Goal: Task Accomplishment & Management: Manage account settings

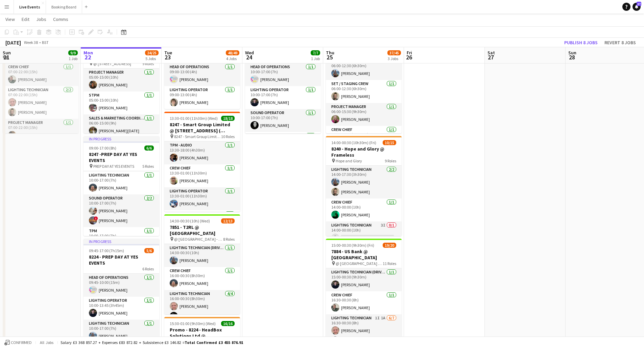
scroll to position [23, 0]
click at [122, 208] on app-card-role "Sound Operator [DATE] 10:00-17:00 (7h) [PERSON_NAME] ! [PERSON_NAME]" at bounding box center [121, 210] width 76 height 33
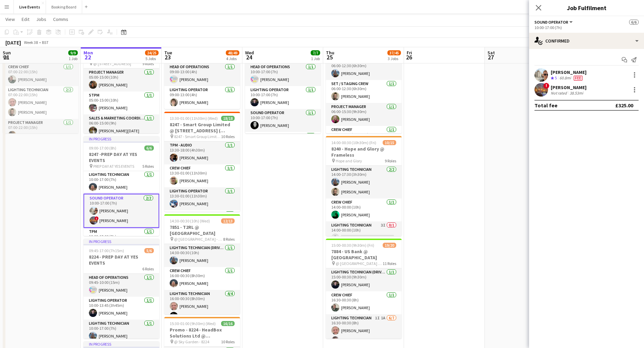
click at [66, 210] on app-date-cell "07:00-22:00 (15h) 9/9 8290 - [PERSON_NAME] @ [STREET_ADDRESS] pin @ [STREET_ADD…" at bounding box center [40, 294] width 81 height 527
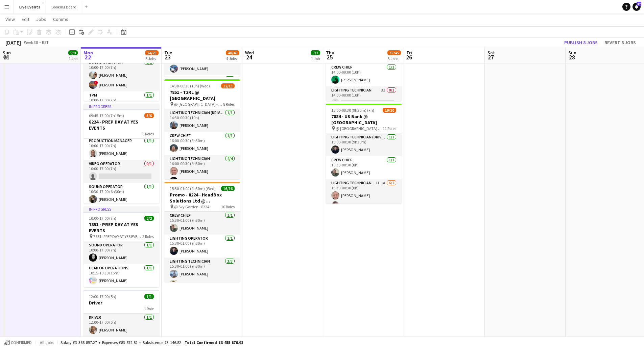
scroll to position [73, 0]
click at [118, 194] on app-card-role "Sound Operator [DATE] 10:30-17:00 (6h30m) [PERSON_NAME]" at bounding box center [121, 192] width 76 height 23
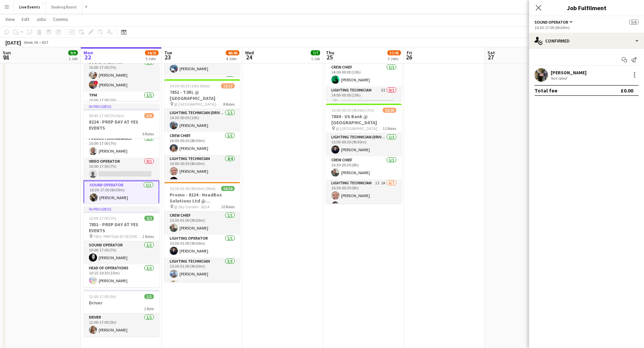
click at [537, 77] on app-user-avatar at bounding box center [541, 75] width 14 height 14
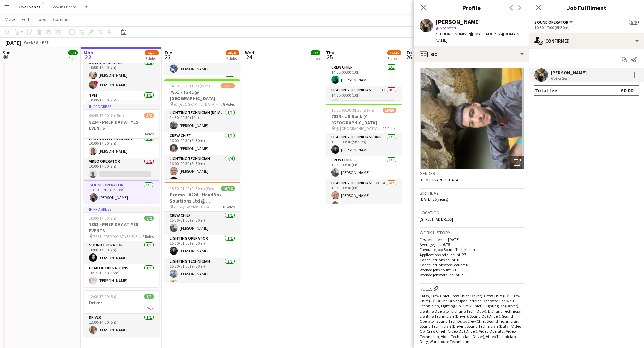
click at [541, 75] on app-user-avatar at bounding box center [541, 75] width 14 height 14
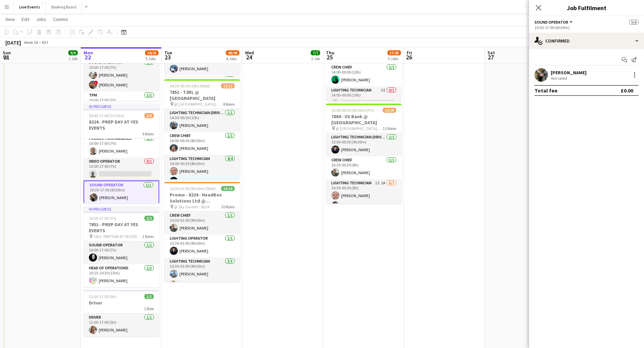
click at [457, 2] on app-navbar "Menu Boards Boards Boards All jobs Status Workforce Workforce My Workforce Recr…" at bounding box center [322, 7] width 644 height 14
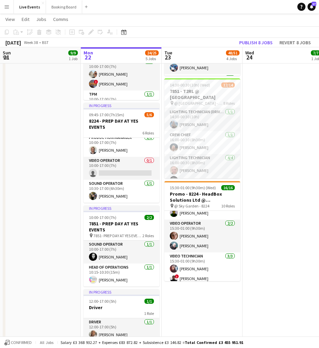
scroll to position [180, 0]
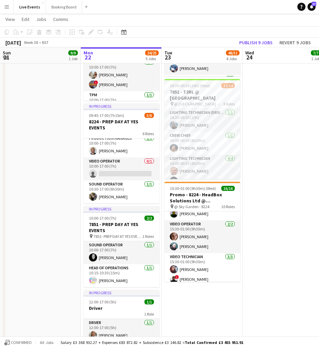
click at [279, 206] on app-date-cell "10:00-17:00 (7h) 7/7 7884 - PREP DAY @ YES EVENTS pin PREP DAY @ YES EVENTS 7 R…" at bounding box center [282, 158] width 81 height 527
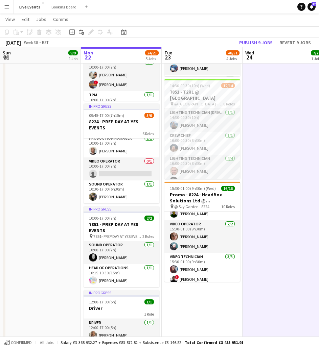
click at [55, 186] on app-date-cell "07:00-22:00 (15h) 9/9 8290 - [PERSON_NAME] @ [STREET_ADDRESS] pin @ [STREET_ADD…" at bounding box center [40, 158] width 81 height 527
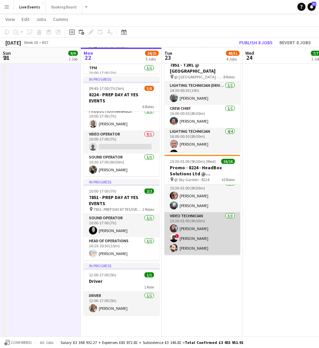
scroll to position [208, 0]
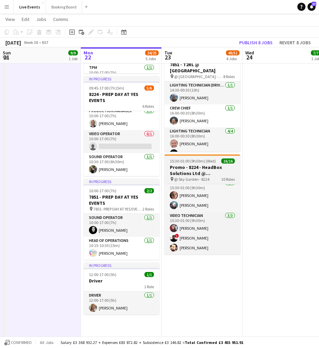
click at [187, 166] on h3 "Promo - 8224 - HeadBox Solutions Ltd @ [GEOGRAPHIC_DATA]" at bounding box center [202, 170] width 76 height 12
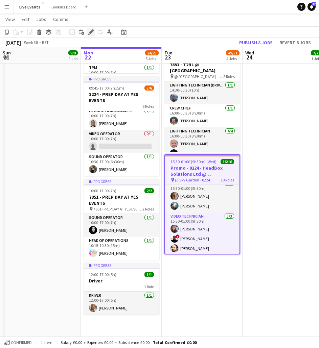
click at [91, 31] on icon at bounding box center [91, 32] width 4 height 4
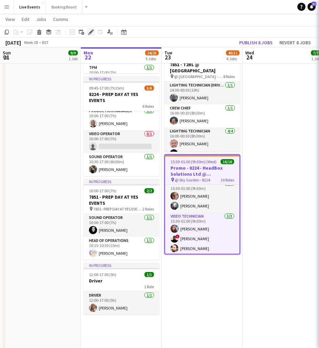
type input "**********"
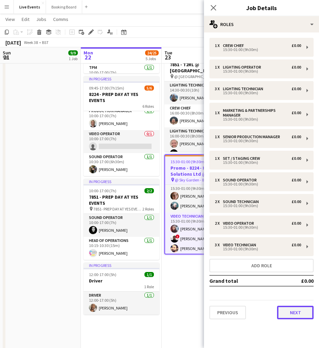
click at [289, 310] on button "Next" at bounding box center [295, 313] width 36 height 14
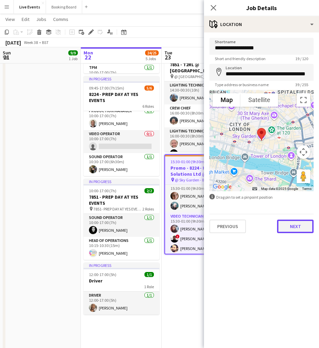
click at [299, 230] on button "Next" at bounding box center [295, 227] width 36 height 14
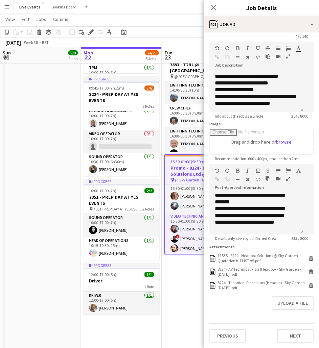
scroll to position [58, 0]
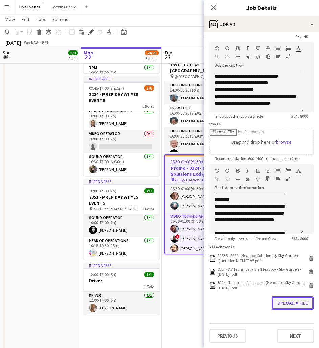
click at [277, 305] on button "Upload a file" at bounding box center [292, 303] width 42 height 14
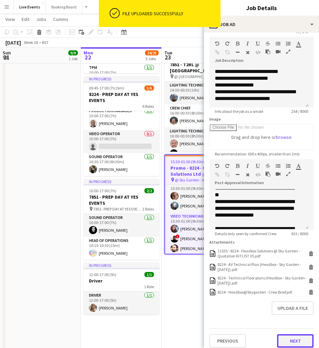
click at [281, 342] on button "Next" at bounding box center [295, 341] width 36 height 14
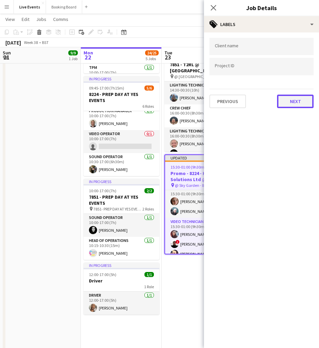
click at [284, 104] on button "Next" at bounding box center [295, 102] width 36 height 14
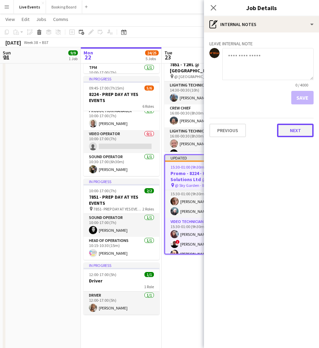
click at [298, 131] on button "Next" at bounding box center [295, 131] width 36 height 14
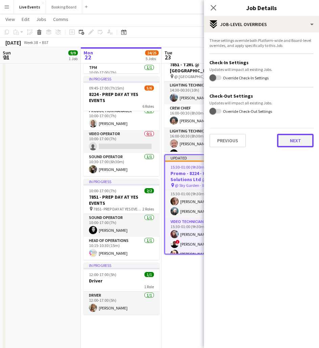
click at [298, 144] on button "Next" at bounding box center [295, 141] width 36 height 14
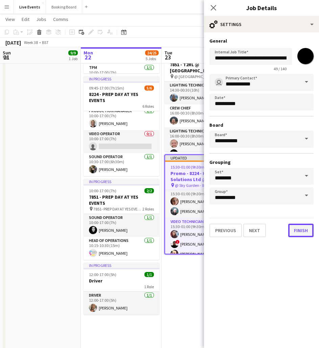
click at [302, 230] on button "Finish" at bounding box center [300, 231] width 25 height 14
